Goal: Transaction & Acquisition: Download file/media

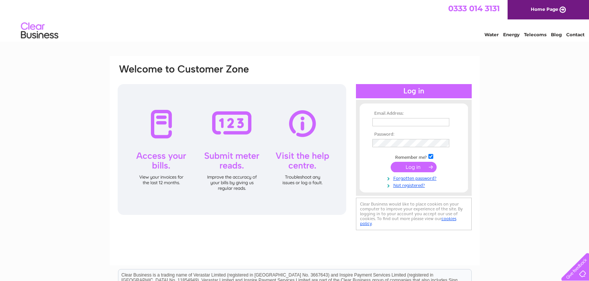
type input "[EMAIL_ADDRESS][DOMAIN_NAME]"
click at [419, 166] on input "submit" at bounding box center [413, 167] width 46 height 10
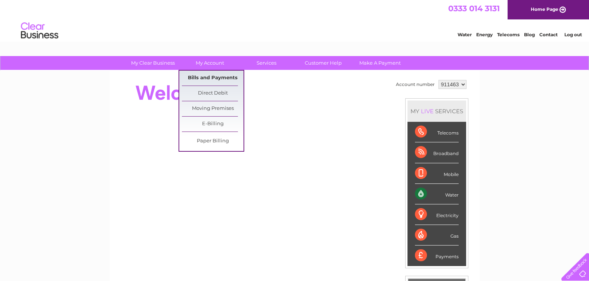
click at [204, 74] on link "Bills and Payments" at bounding box center [213, 78] width 62 height 15
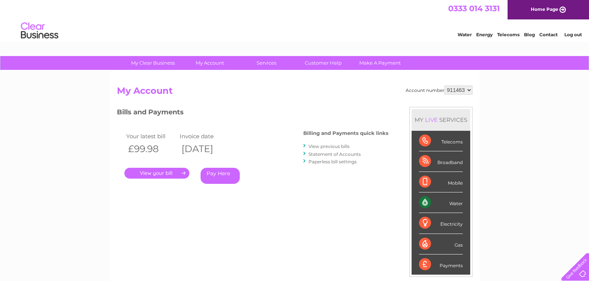
click at [328, 146] on link "View previous bills" at bounding box center [328, 146] width 41 height 6
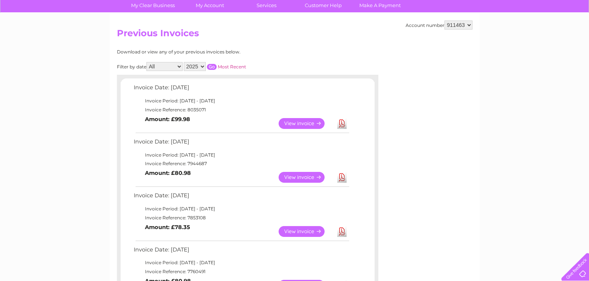
scroll to position [60, 0]
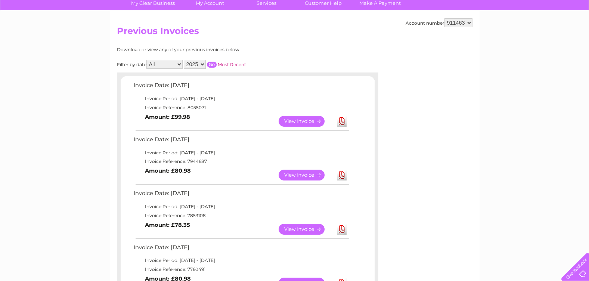
click at [309, 175] on link "View" at bounding box center [305, 174] width 55 height 11
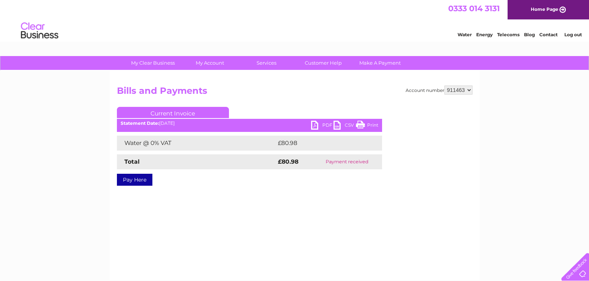
click at [325, 122] on link "PDF" at bounding box center [322, 126] width 22 height 11
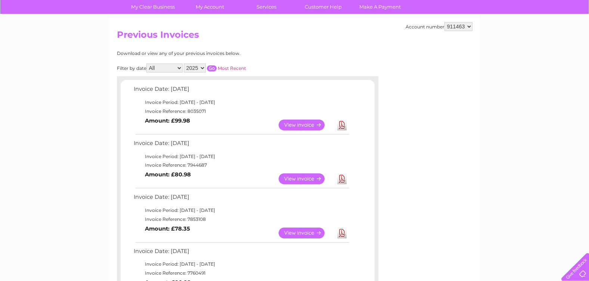
click at [342, 123] on link "Download" at bounding box center [341, 124] width 9 height 11
click at [343, 124] on link "Download" at bounding box center [341, 124] width 9 height 11
